Goal: Use online tool/utility: Utilize a website feature to perform a specific function

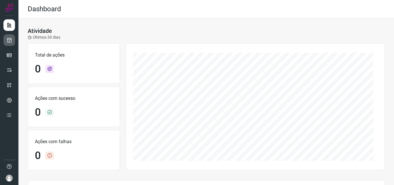
click at [10, 43] on link at bounding box center [9, 40] width 12 height 12
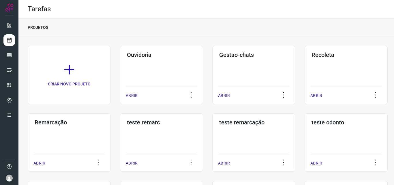
click at [56, 123] on h3 "Remarcação" at bounding box center [69, 122] width 69 height 7
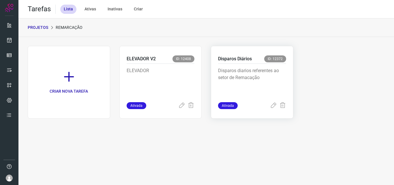
click at [248, 79] on p "Disparos diarios referentes ao setor de Remacação" at bounding box center [252, 81] width 68 height 29
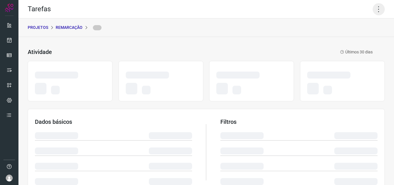
click at [376, 12] on icon at bounding box center [379, 9] width 12 height 12
click at [375, 8] on icon at bounding box center [379, 9] width 12 height 12
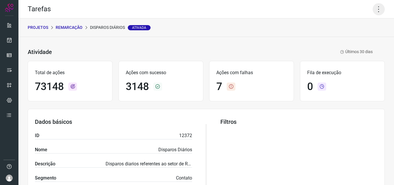
click at [375, 8] on icon at bounding box center [379, 9] width 12 height 12
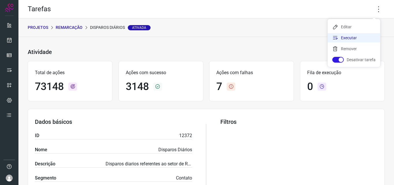
click at [357, 35] on li "Executar" at bounding box center [354, 37] width 52 height 9
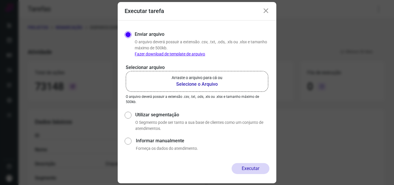
click at [224, 76] on label "Arraste o arquivo para cá ou Selecione o Arquivo" at bounding box center [197, 81] width 142 height 21
click at [0, 0] on input "Arraste o arquivo para cá ou Selecione o Arquivo" at bounding box center [0, 0] width 0 height 0
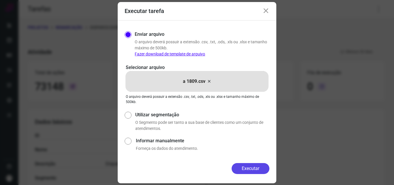
click at [245, 165] on button "Executar" at bounding box center [251, 168] width 38 height 11
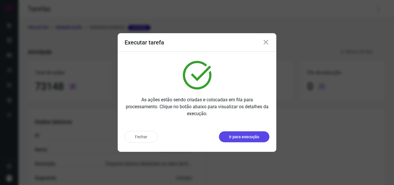
click at [240, 132] on button "Ir para execução" at bounding box center [244, 136] width 50 height 11
click at [235, 135] on p "Ir para execução" at bounding box center [244, 137] width 30 height 6
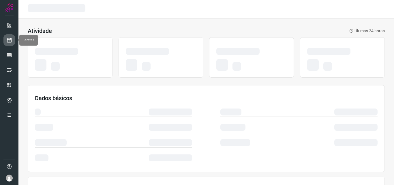
click at [8, 40] on icon at bounding box center [9, 40] width 6 height 6
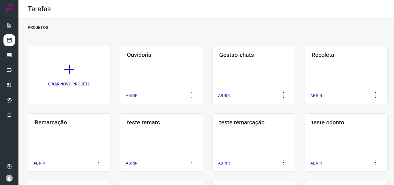
click at [67, 121] on h3 "Remarcação" at bounding box center [69, 122] width 69 height 7
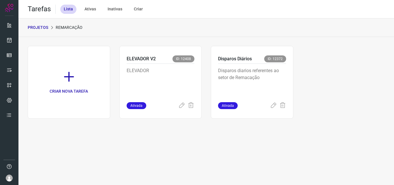
click at [242, 80] on p "Disparos diarios referentes ao setor de Remacação" at bounding box center [252, 81] width 68 height 29
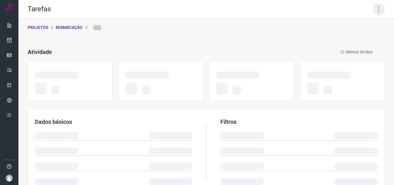
click at [373, 11] on icon at bounding box center [379, 9] width 12 height 12
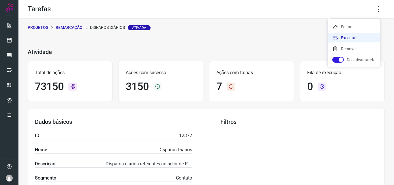
click at [353, 39] on li "Executar" at bounding box center [354, 37] width 52 height 9
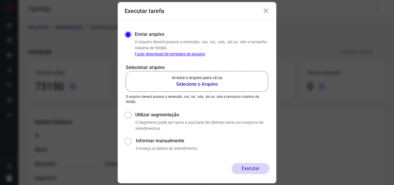
click at [193, 92] on div "Selecionar arquivo Arraste o arquivo para cá ou Selecione o Arquivo Arraste o a…" at bounding box center [197, 84] width 145 height 40
click at [198, 84] on b "Selecione o Arquivo" at bounding box center [197, 84] width 51 height 7
click at [0, 0] on input "Arraste o arquivo para cá ou Selecione o Arquivo" at bounding box center [0, 0] width 0 height 0
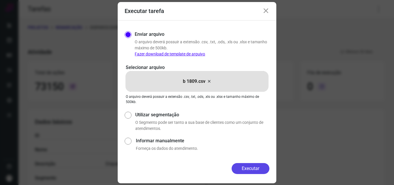
click at [245, 167] on button "Executar" at bounding box center [251, 168] width 38 height 11
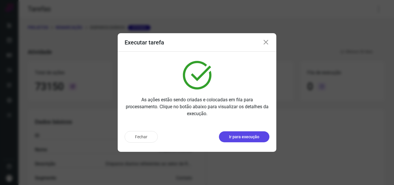
click at [249, 142] on button "Ir para execução" at bounding box center [244, 136] width 50 height 11
